Goal: Transaction & Acquisition: Purchase product/service

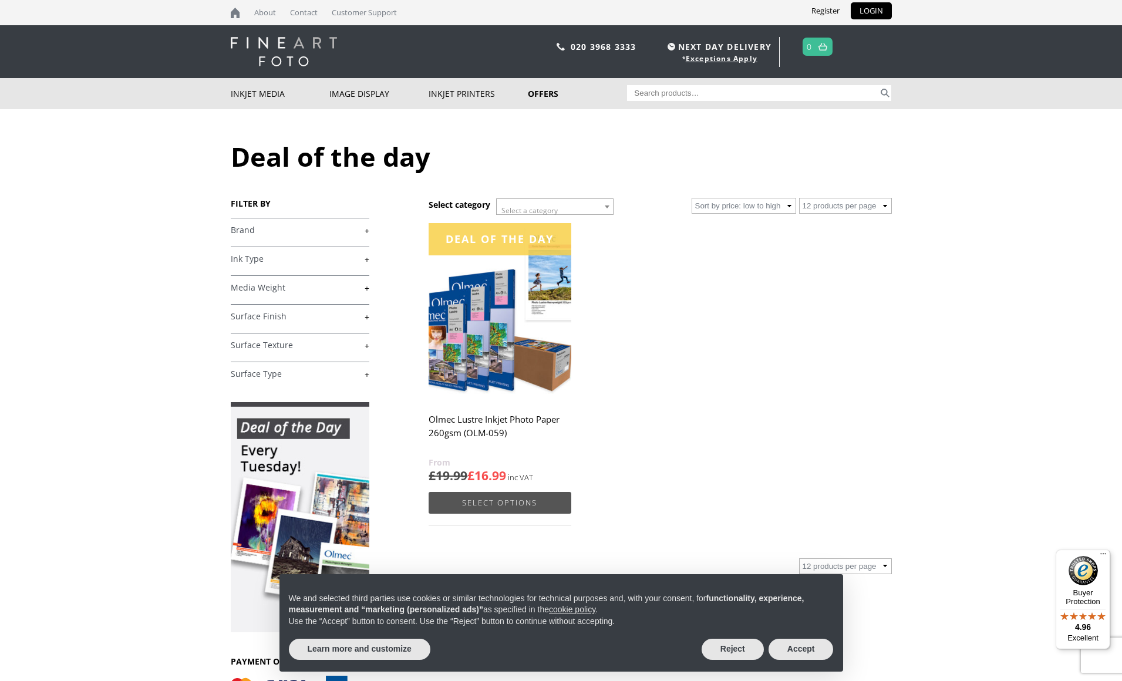
click at [517, 507] on link "Select options" at bounding box center [500, 503] width 142 height 22
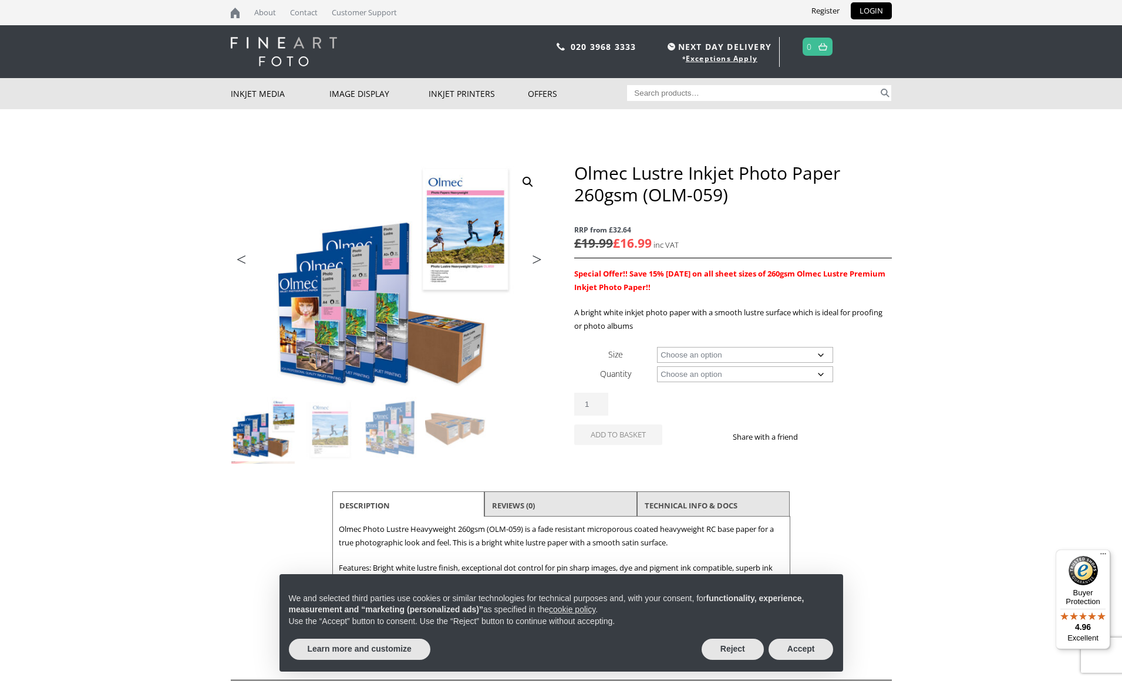
click at [657, 347] on select "Choose an option A4 Sheet A3 Sheet A3+ Sheet A2 Sheet 17" Wide Roll 24" Wide Ro…" at bounding box center [745, 355] width 176 height 16
select select "a3-sheet"
click at [657, 366] on select "Choose an option 50 Sheets" at bounding box center [745, 374] width 176 height 16
select select "50-sheets"
select select "a3-sheet"
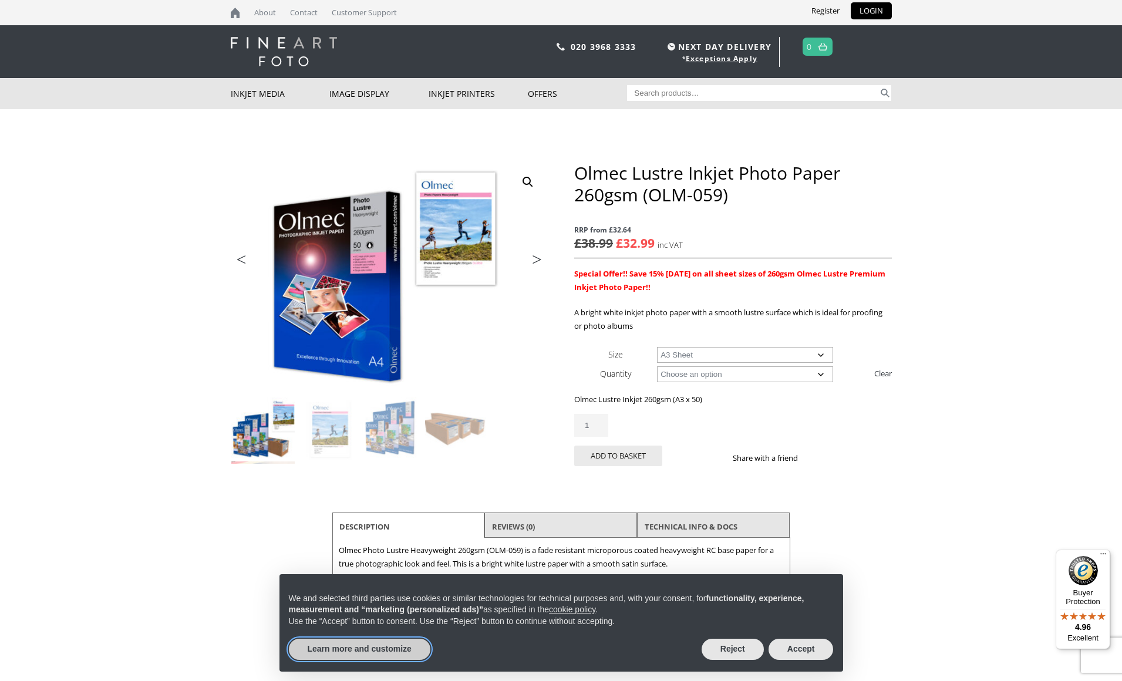
click at [346, 652] on button "Learn more and customize" at bounding box center [360, 649] width 142 height 21
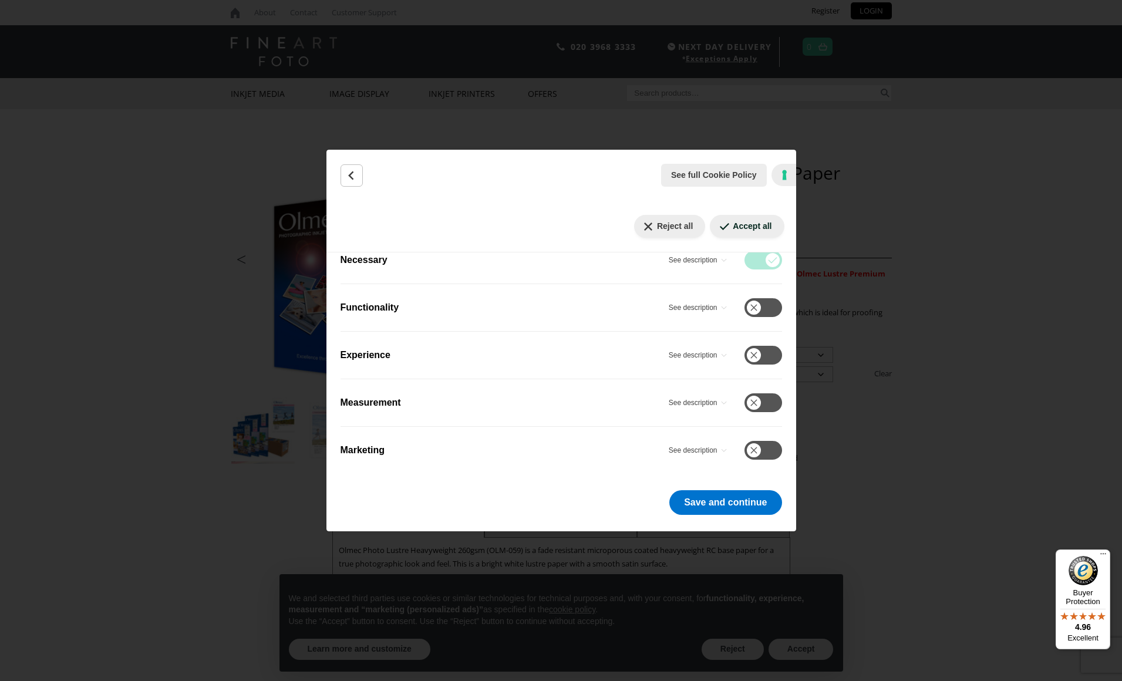
scroll to position [257, 0]
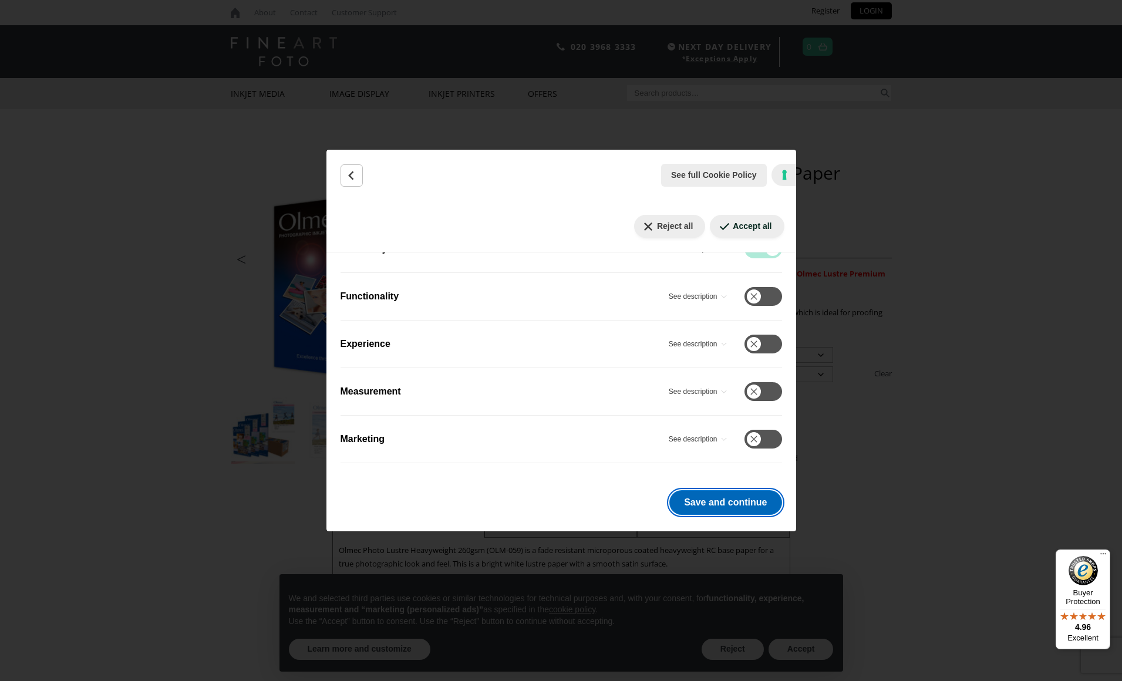
click at [709, 499] on button "Save and continue" at bounding box center [725, 502] width 112 height 25
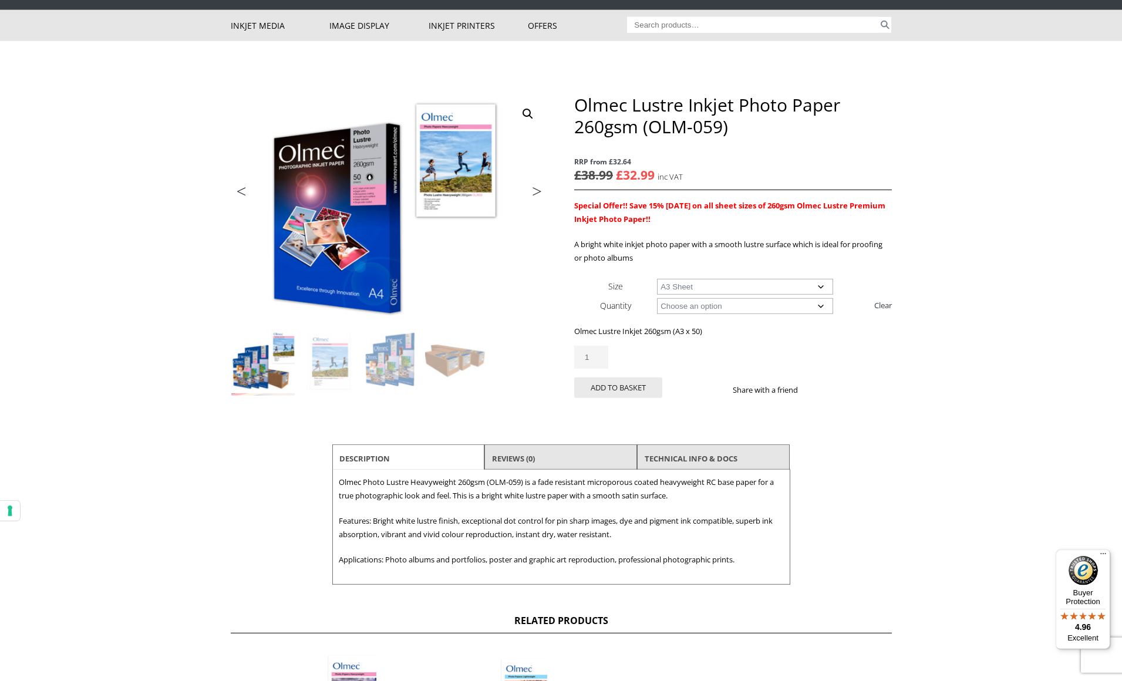
scroll to position [63, 0]
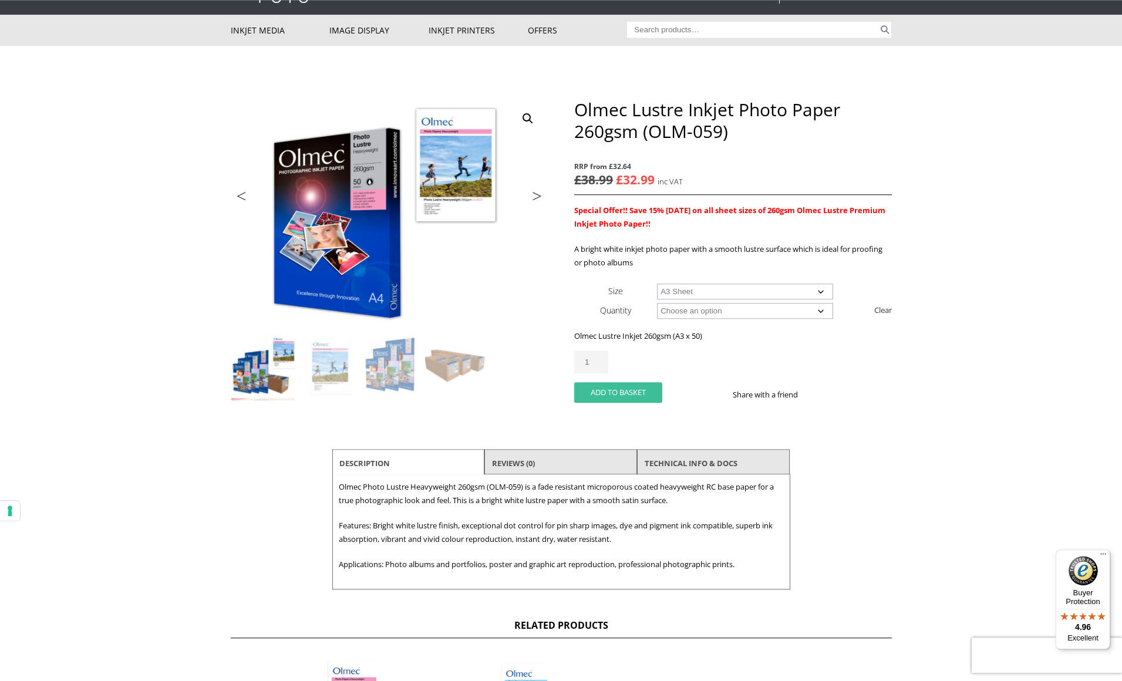
click at [601, 394] on button "Add to basket" at bounding box center [618, 392] width 88 height 21
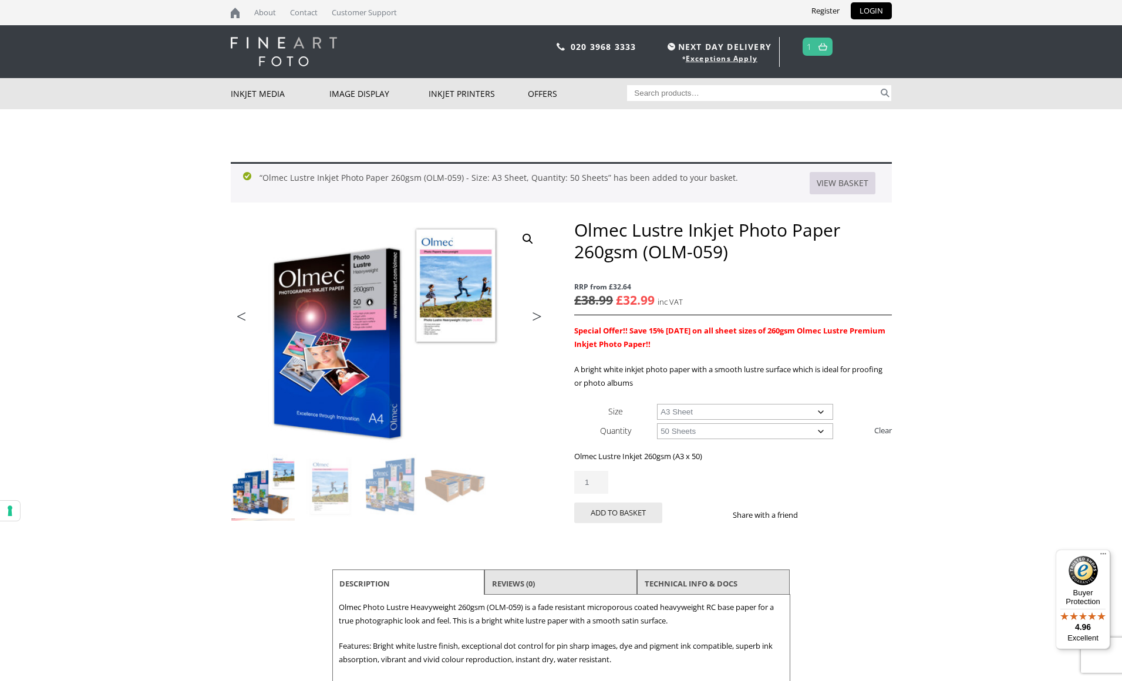
click at [840, 188] on link "View basket" at bounding box center [843, 183] width 66 height 22
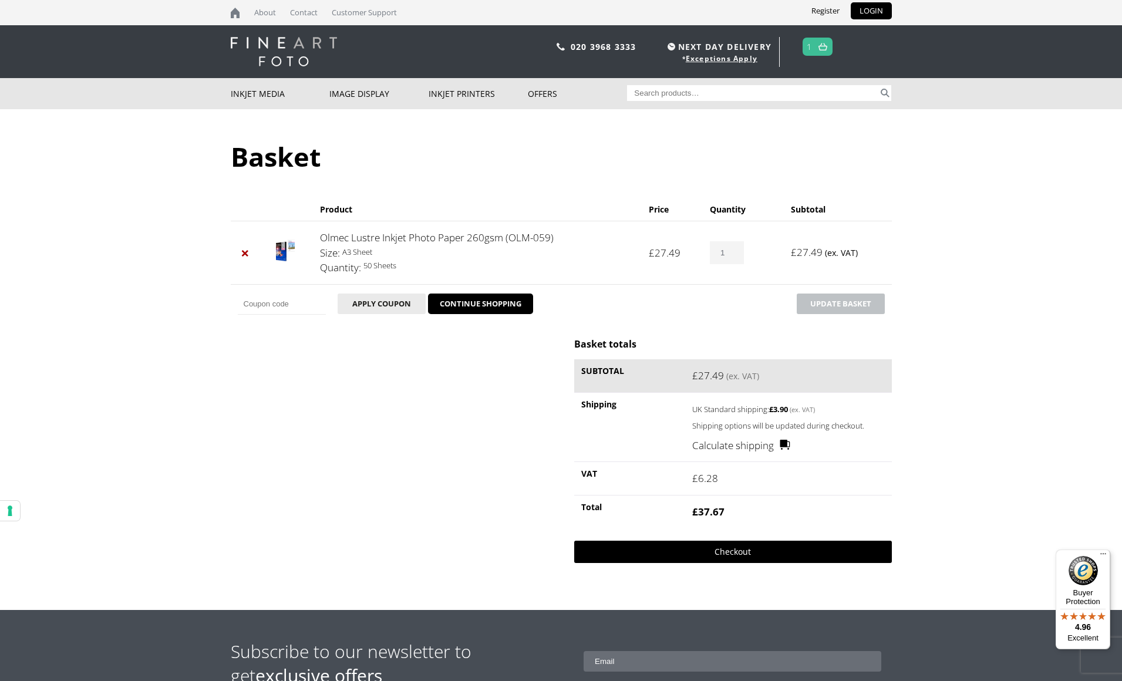
click at [761, 550] on link "Checkout" at bounding box center [732, 552] width 317 height 22
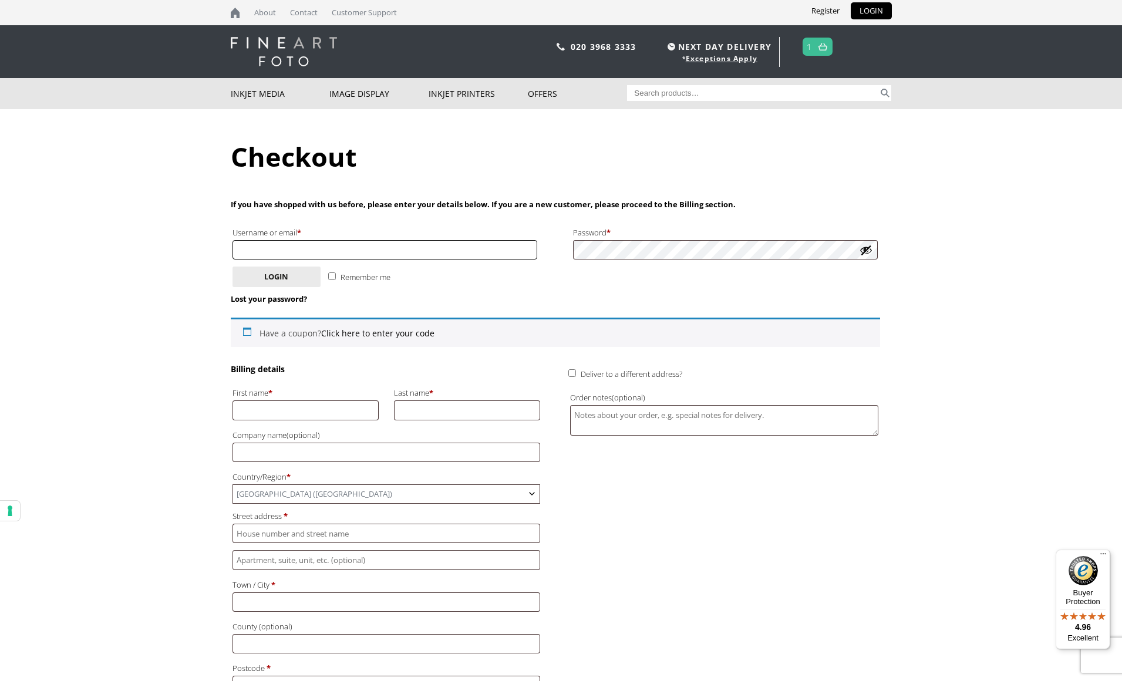
click at [346, 251] on input "Username or email * Required" at bounding box center [385, 249] width 305 height 19
click at [261, 412] on input "First name *" at bounding box center [306, 409] width 147 height 19
type input "F J R"
click at [435, 409] on input "Last name *" at bounding box center [467, 409] width 147 height 19
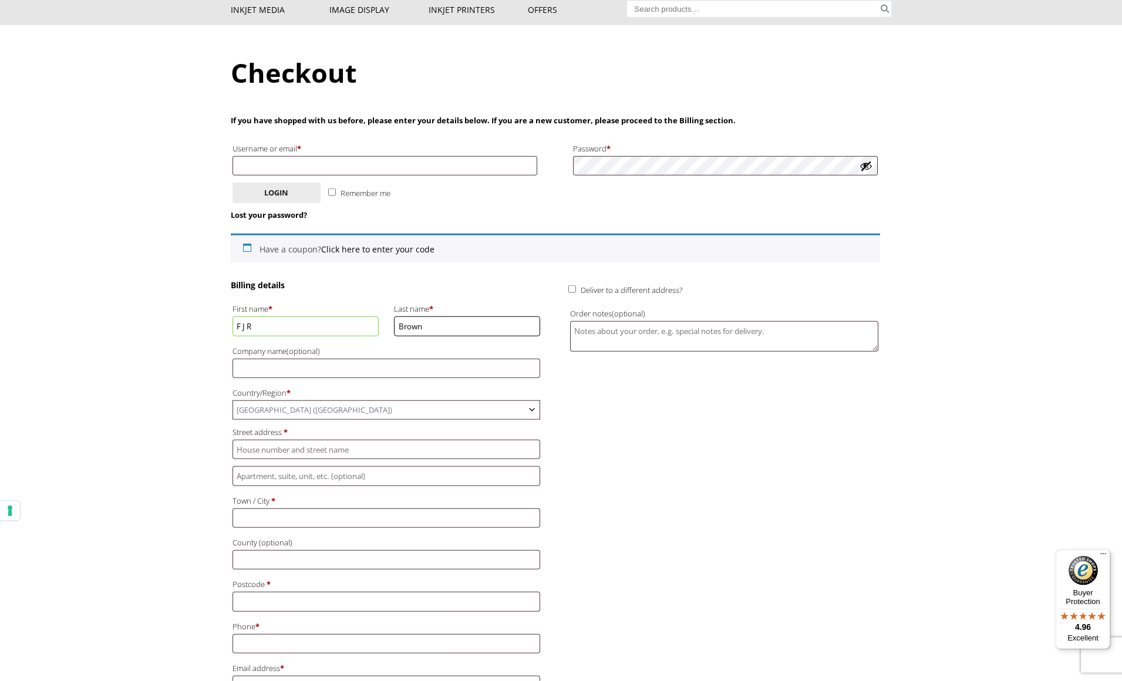
scroll to position [124, 0]
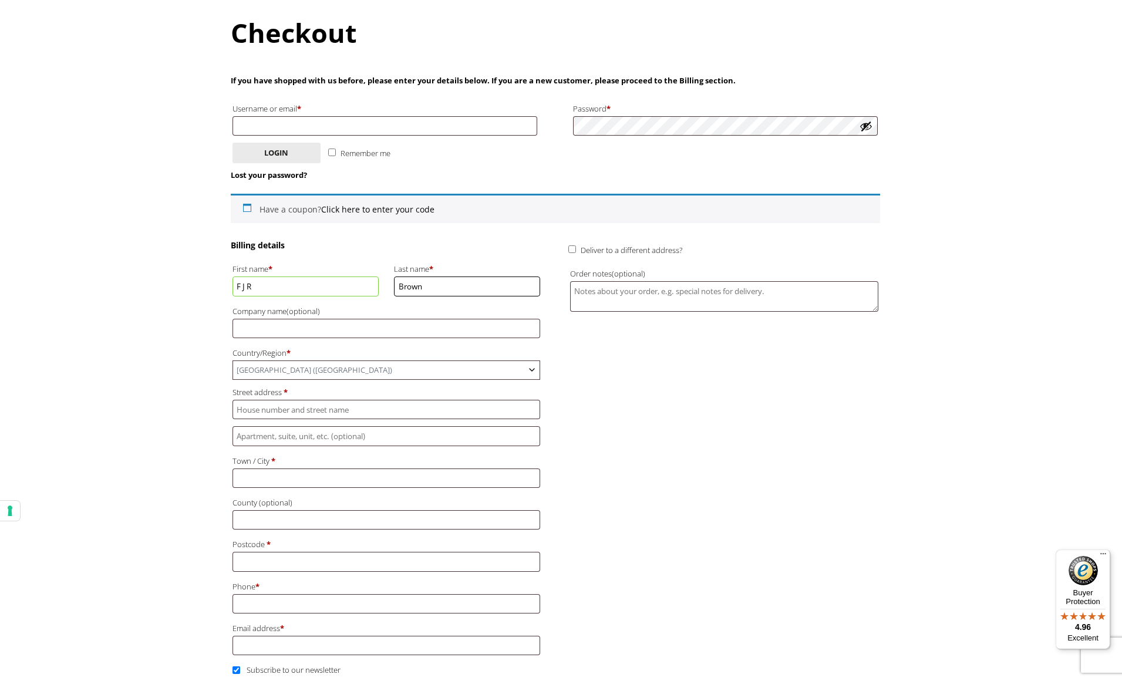
type input "Brown"
click at [263, 563] on input "Postcode *" at bounding box center [387, 561] width 308 height 19
type input "BN"
type input "[STREET_ADDRESS]"
type input "[GEOGRAPHIC_DATA]"
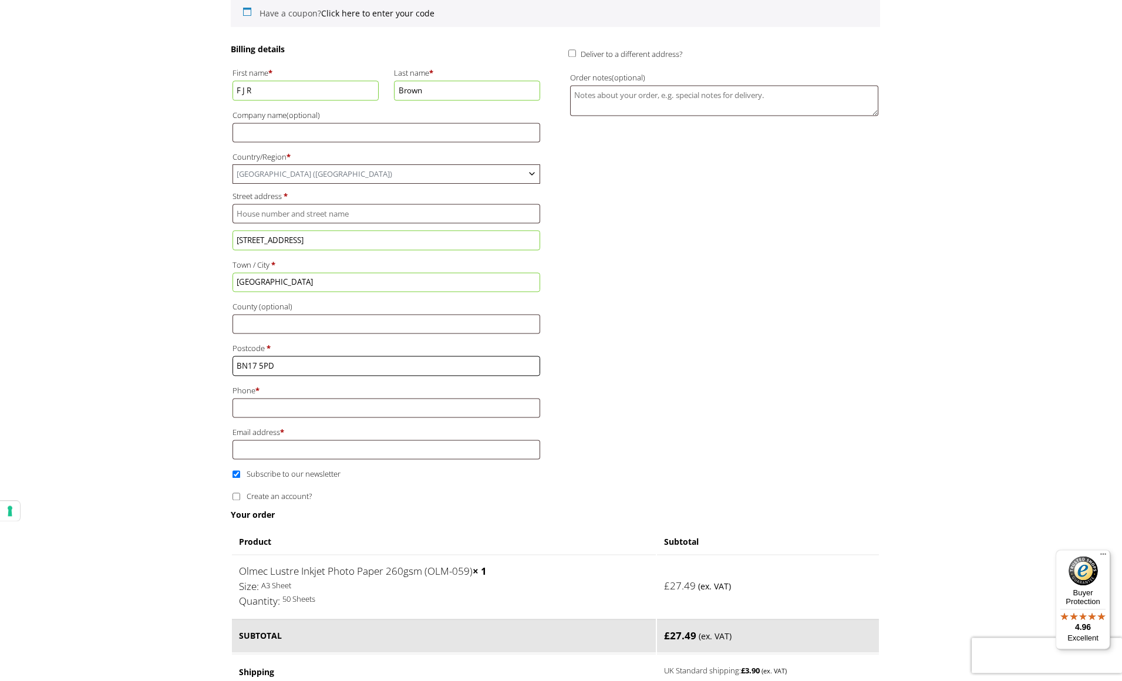
scroll to position [321, 0]
type input "BN17 5PD"
drag, startPoint x: 298, startPoint y: 240, endPoint x: 226, endPoint y: 240, distance: 71.6
click at [233, 240] on input "Flat, suite, unit, etc. (optional)" at bounding box center [387, 238] width 308 height 19
click at [293, 213] on input "Street address *" at bounding box center [387, 212] width 308 height 19
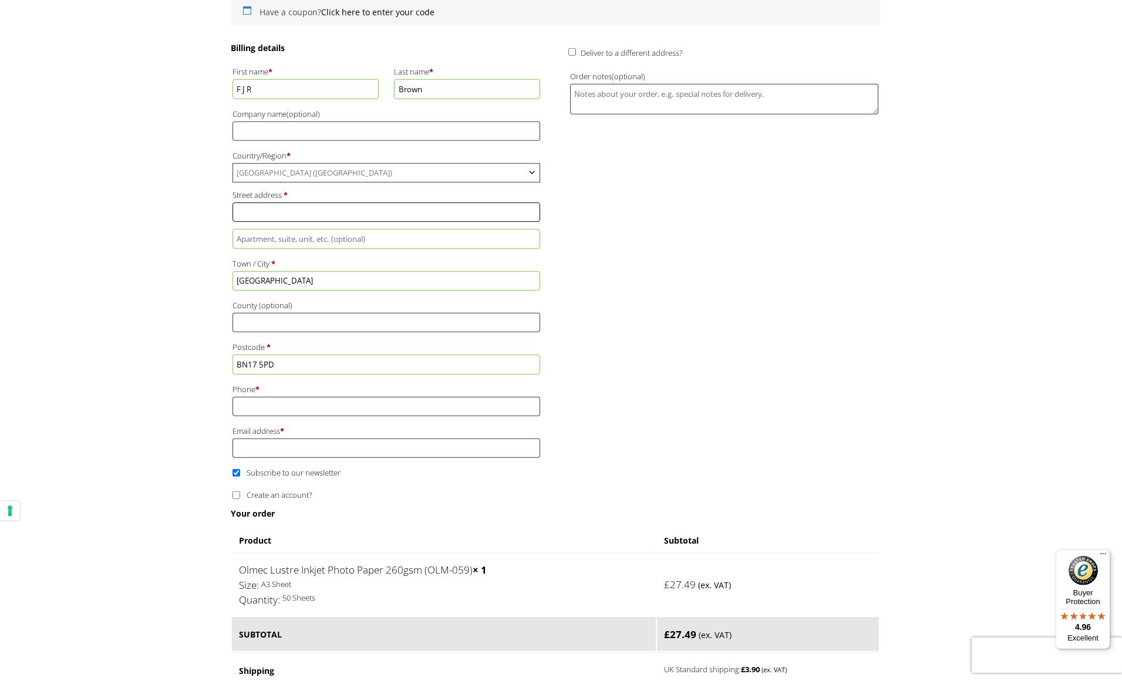
paste input "[STREET_ADDRESS]"
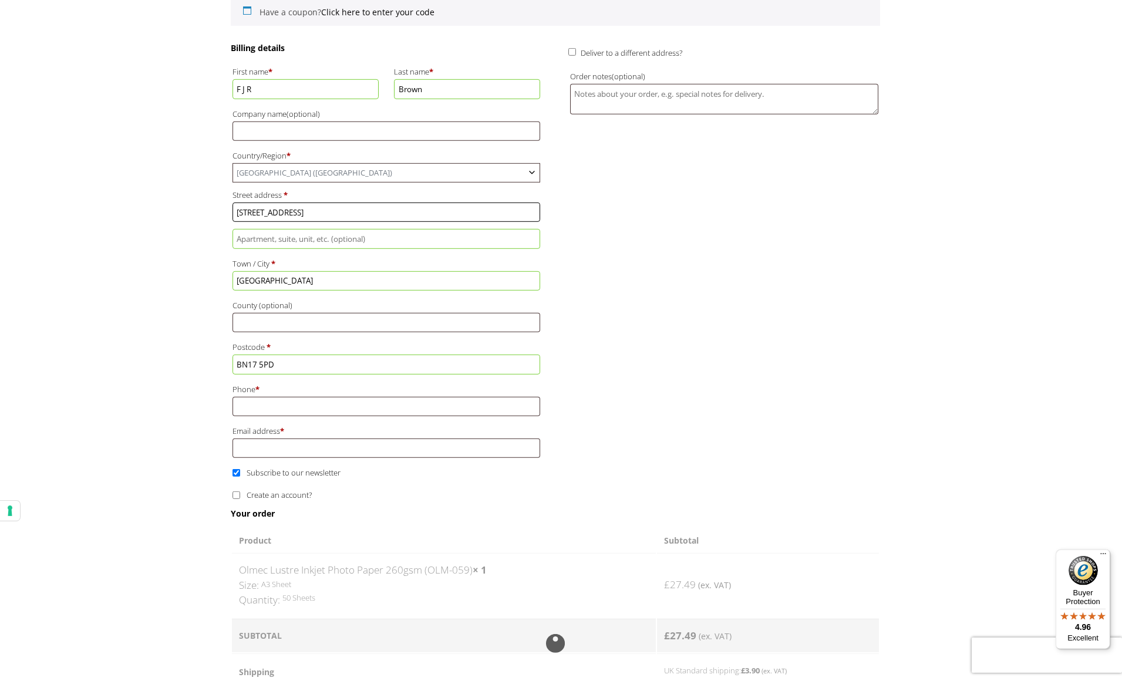
type input "[STREET_ADDRESS]"
click at [274, 243] on input "Flat, suite, unit, etc. (optional)" at bounding box center [387, 238] width 308 height 19
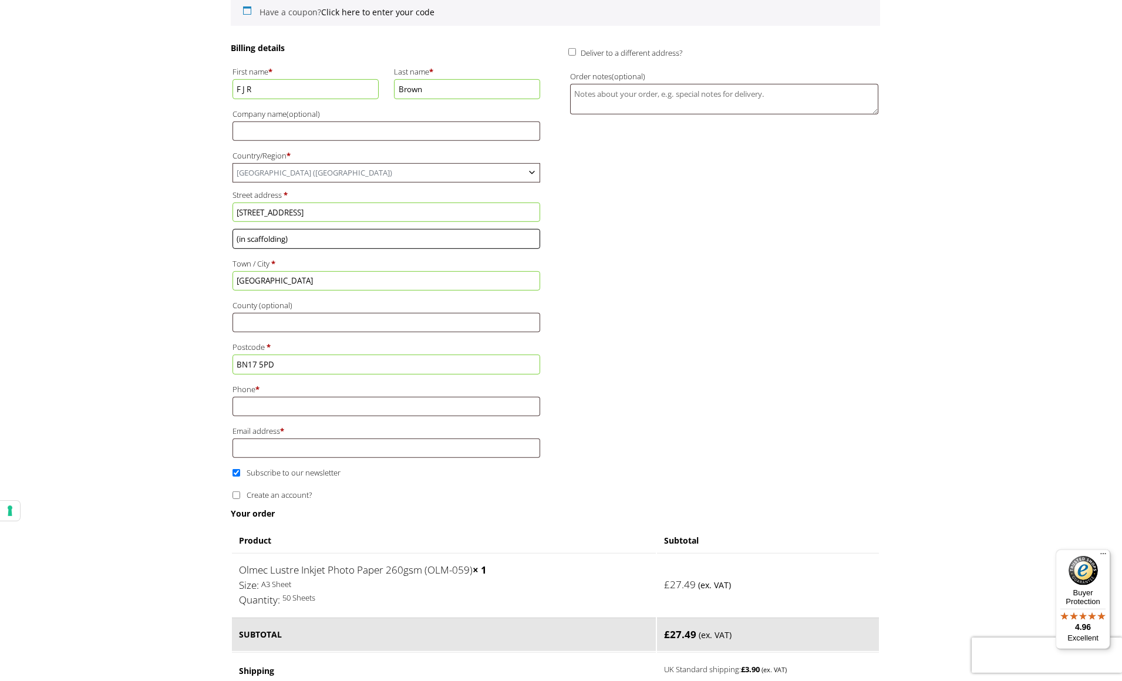
click at [287, 240] on input "(in scaffolding)" at bounding box center [387, 238] width 308 height 19
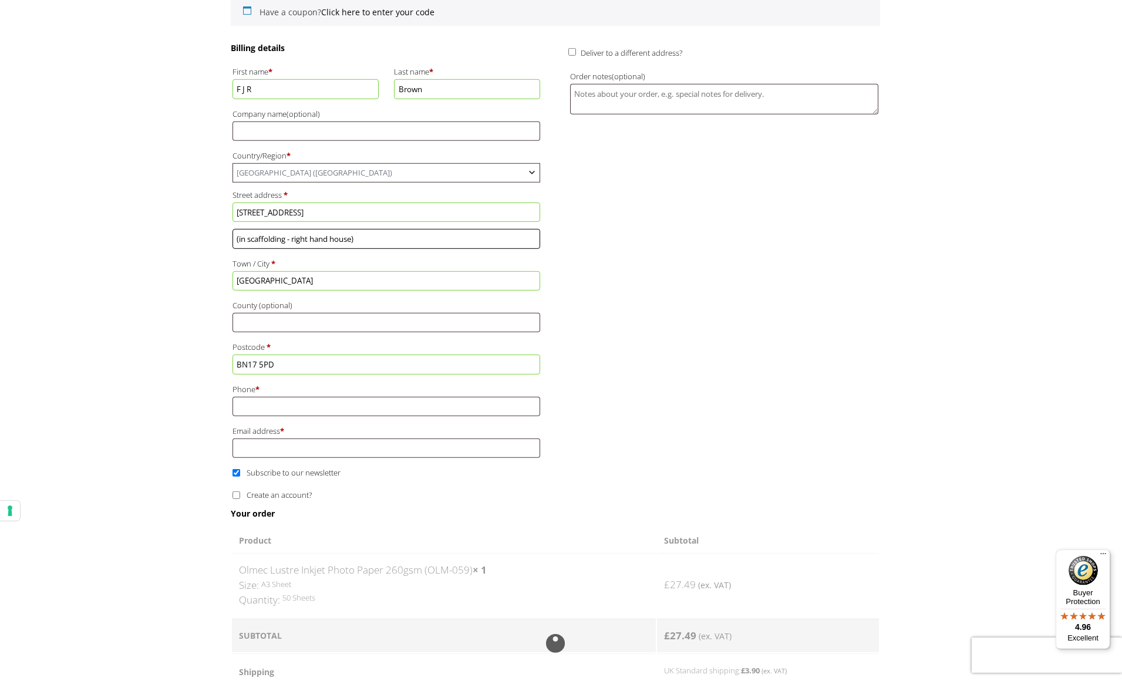
type input "(in scaffolding - right hand house)"
click at [334, 407] on input "Phone *" at bounding box center [387, 406] width 308 height 19
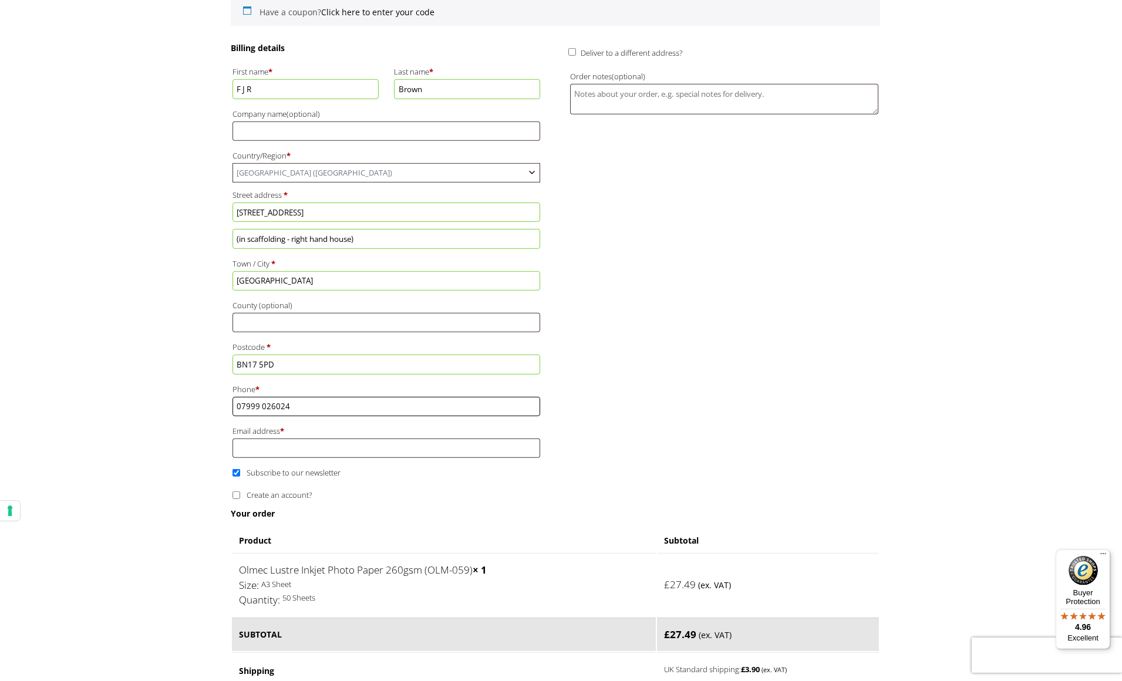
type input "07999 026024"
click at [326, 445] on input "Email address *" at bounding box center [387, 448] width 308 height 19
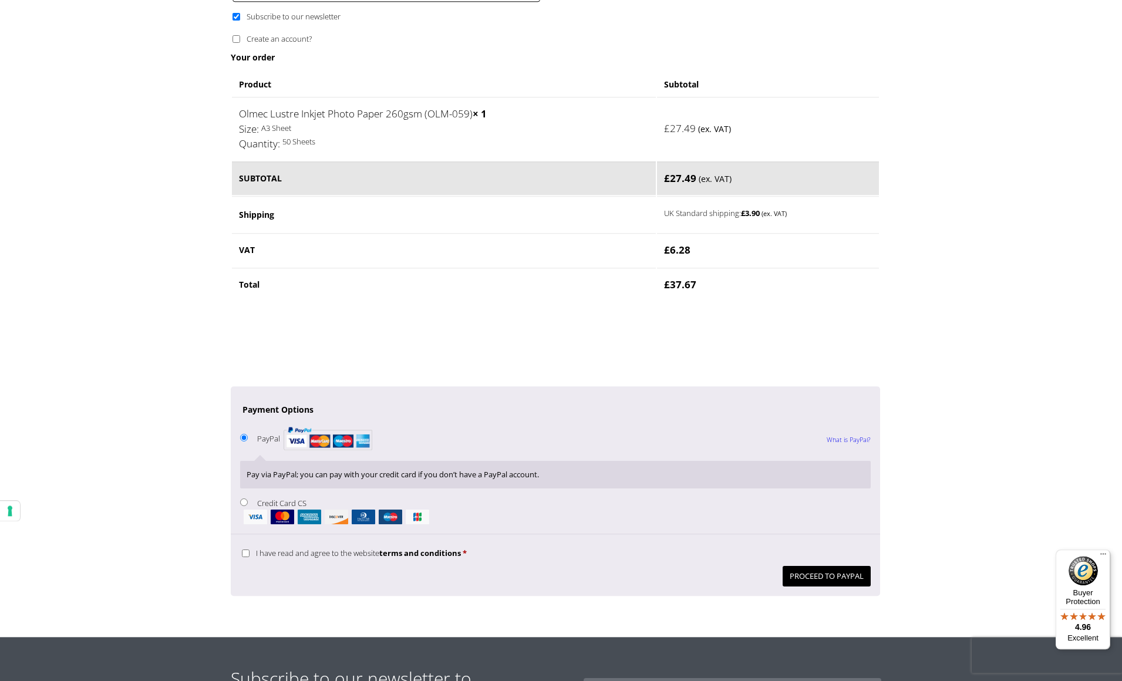
scroll to position [780, 0]
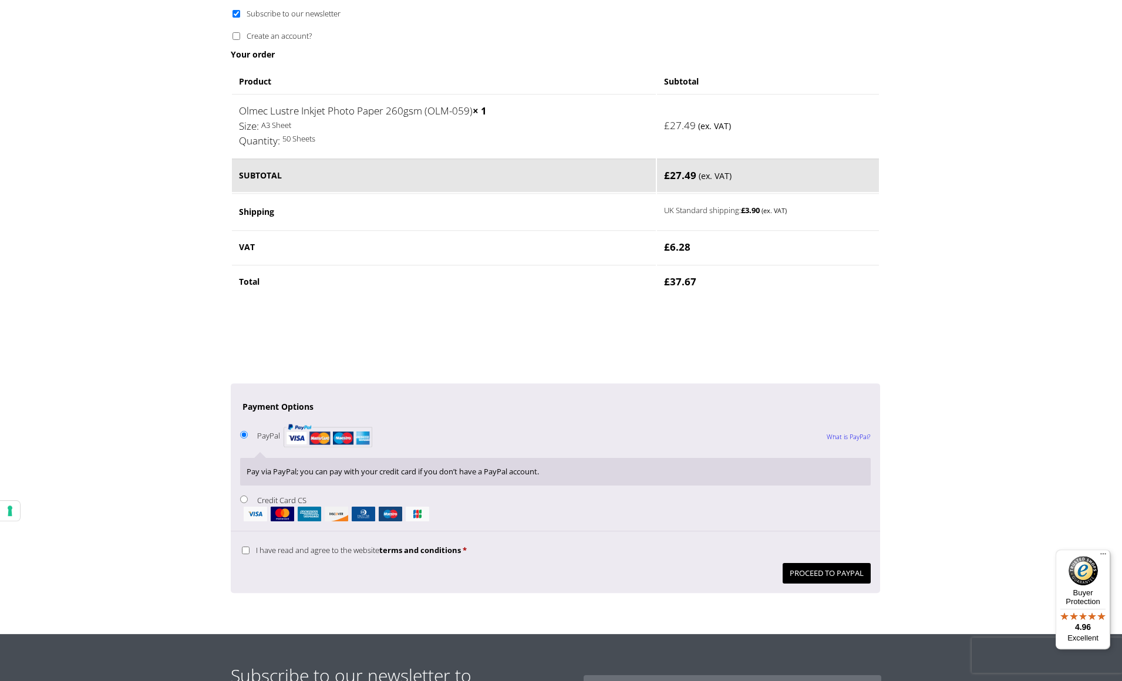
type input "[EMAIL_ADDRESS][DOMAIN_NAME]"
click at [845, 570] on button "Proceed to PayPal" at bounding box center [827, 573] width 88 height 21
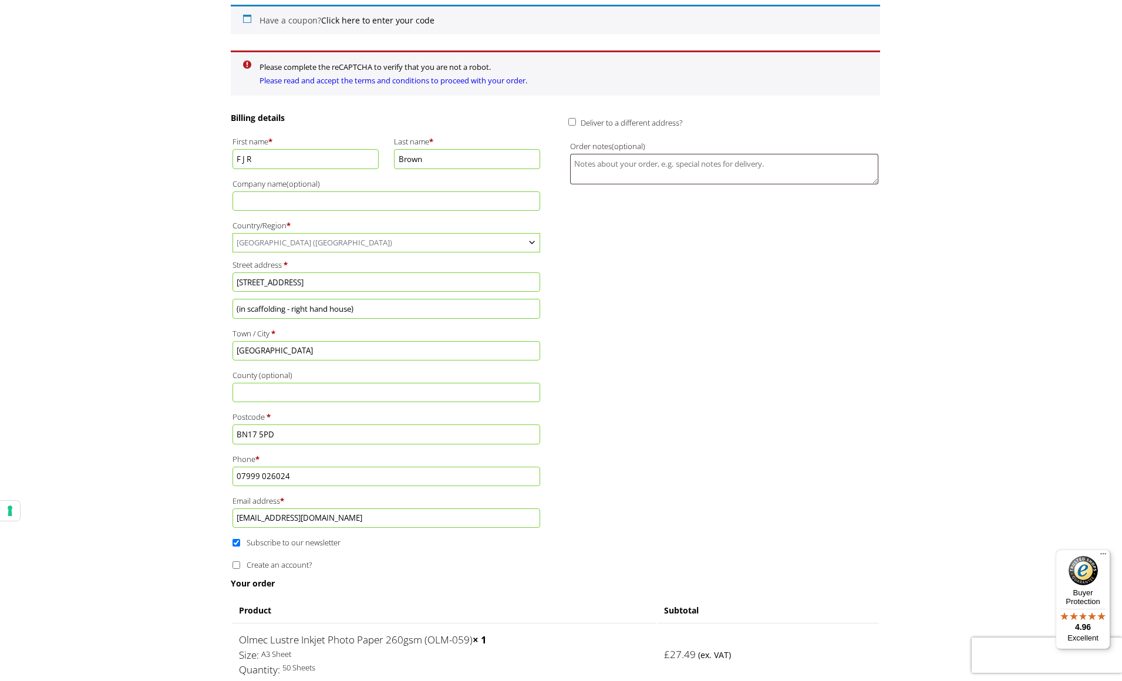
scroll to position [305, 0]
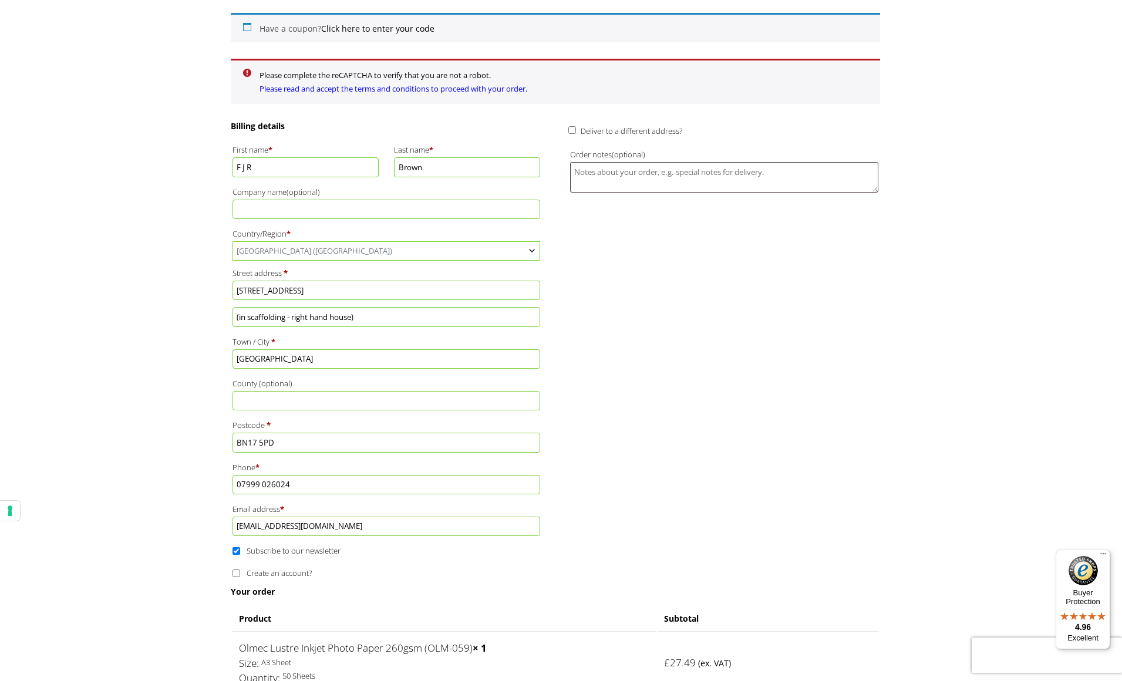
click at [237, 551] on input "Subscribe to our newsletter" at bounding box center [237, 551] width 8 height 8
checkbox input "false"
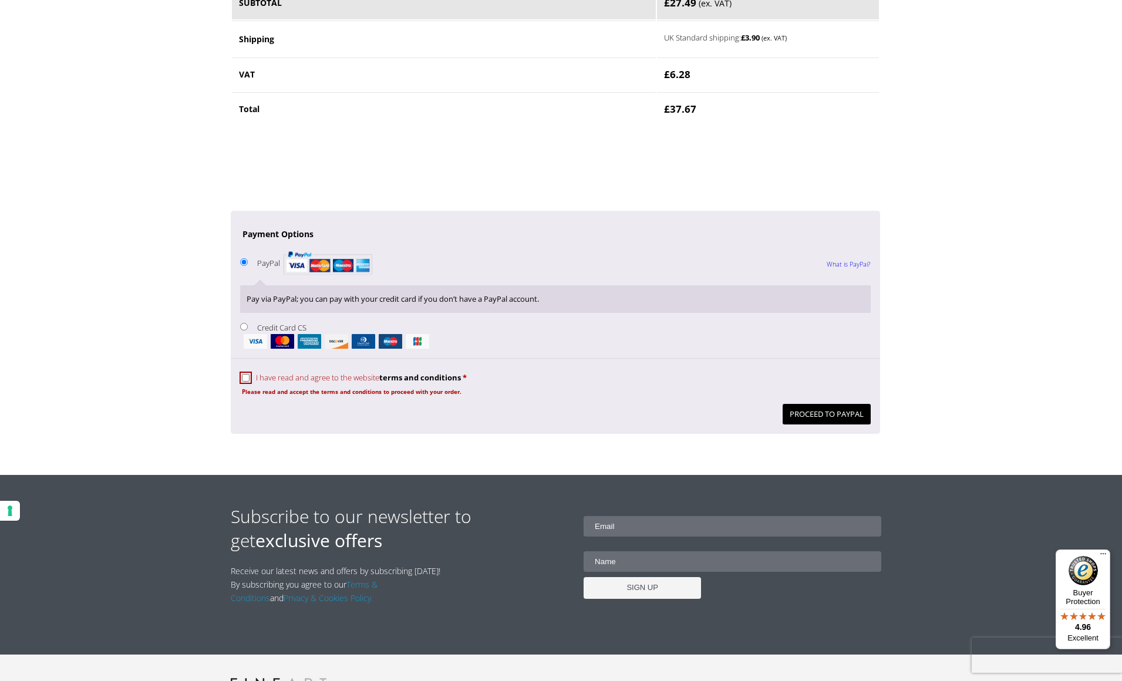
scroll to position [1019, 0]
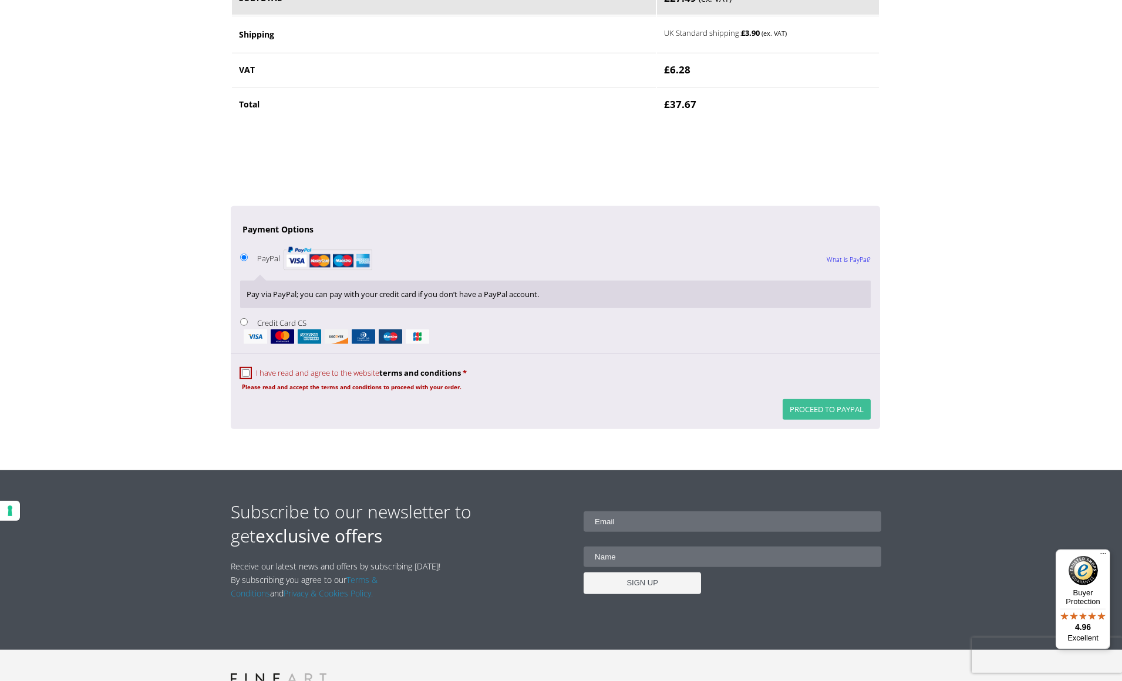
click at [843, 413] on button "Proceed to PayPal" at bounding box center [827, 409] width 88 height 21
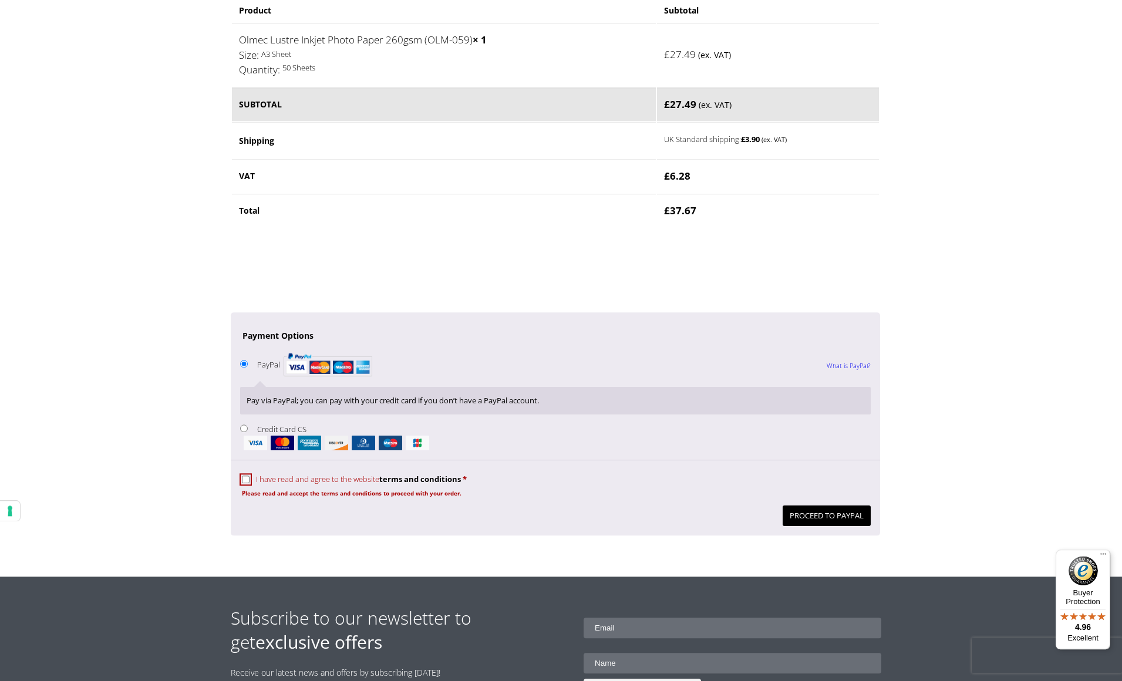
scroll to position [904, 0]
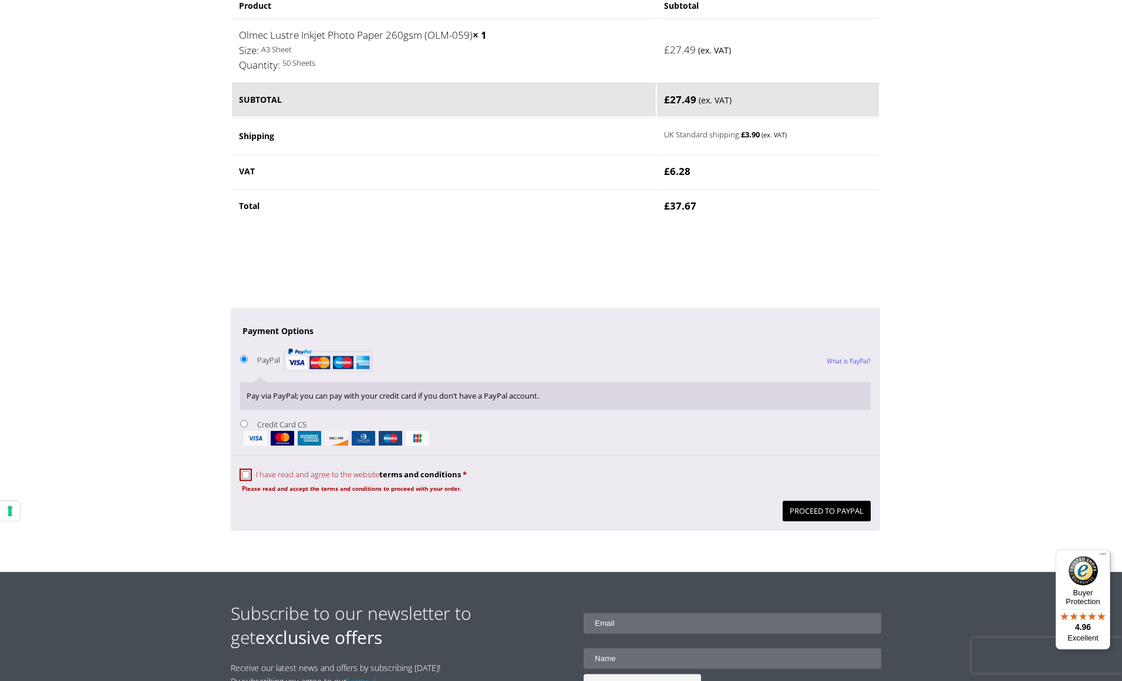
click at [247, 476] on input "I have read and agree to the website terms and conditions *" at bounding box center [246, 475] width 8 height 8
checkbox input "true"
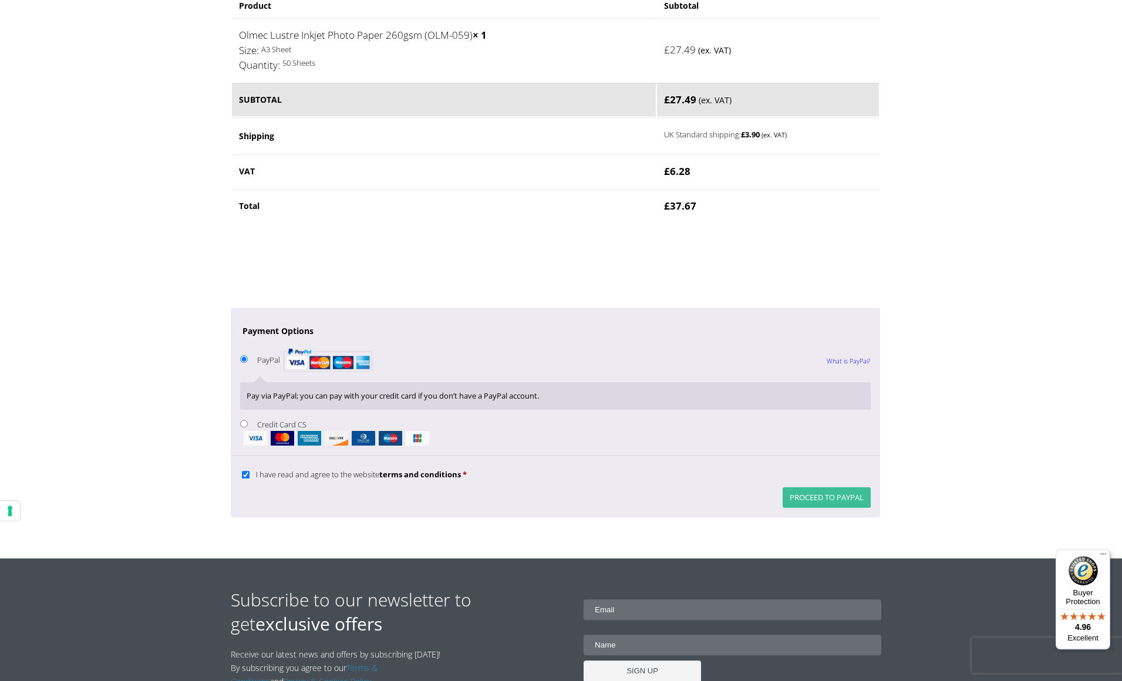
click at [822, 498] on button "Proceed to PayPal" at bounding box center [827, 497] width 88 height 21
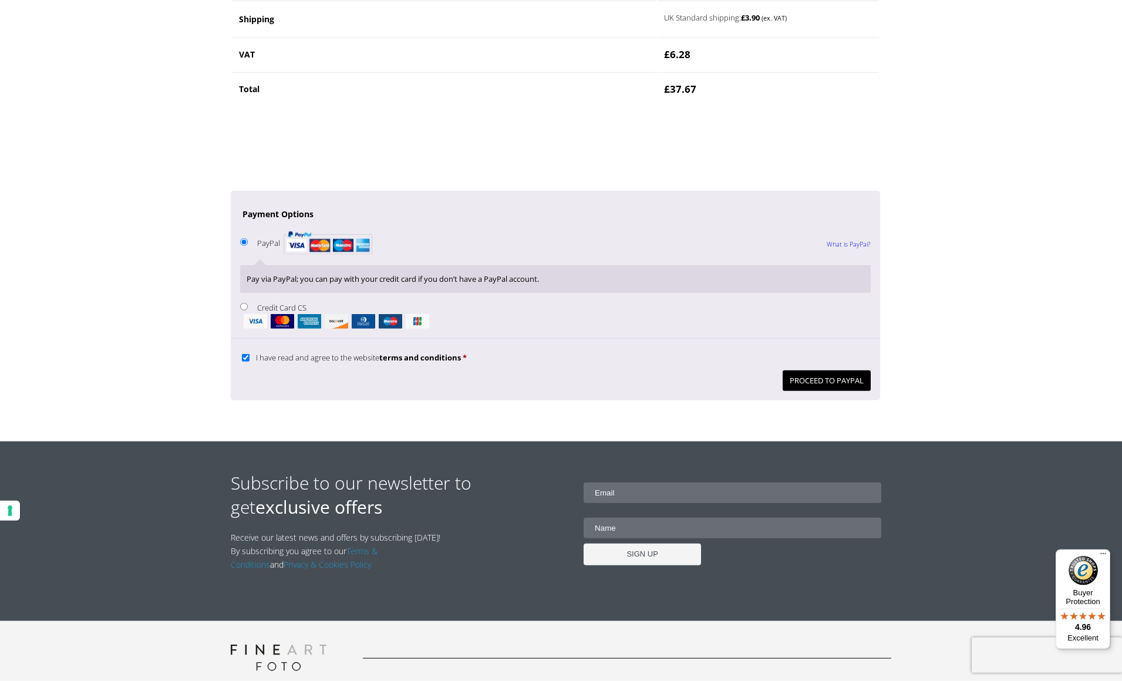
scroll to position [1023, 0]
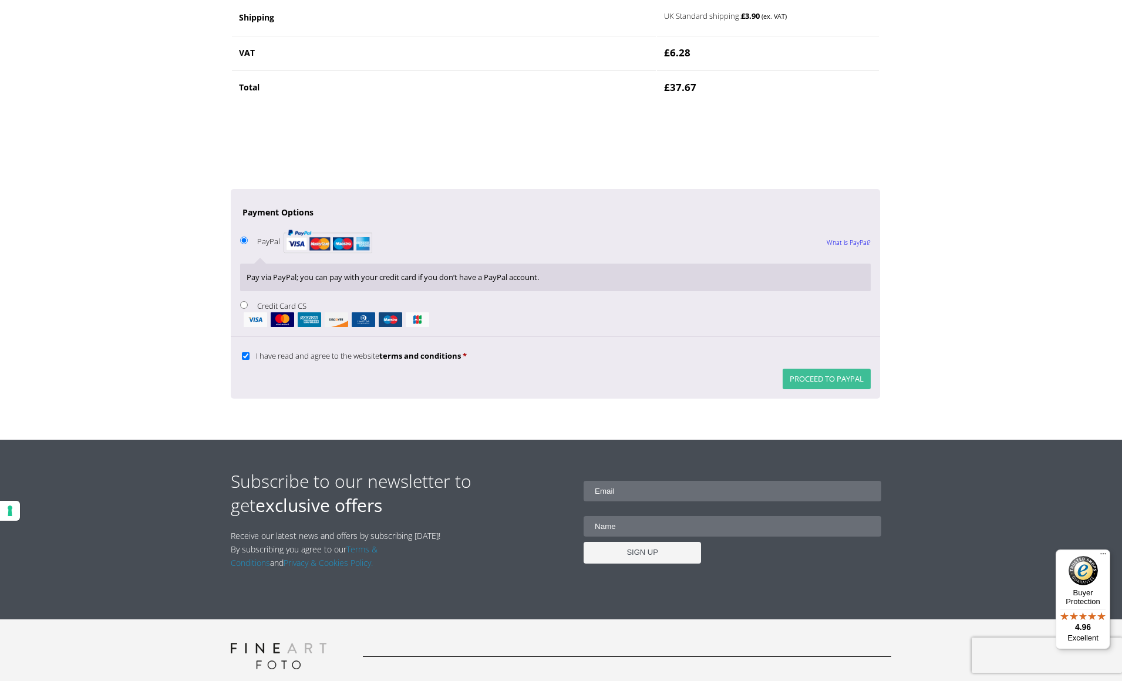
click at [820, 383] on button "Proceed to PayPal" at bounding box center [827, 379] width 88 height 21
